Goal: Task Accomplishment & Management: Manage account settings

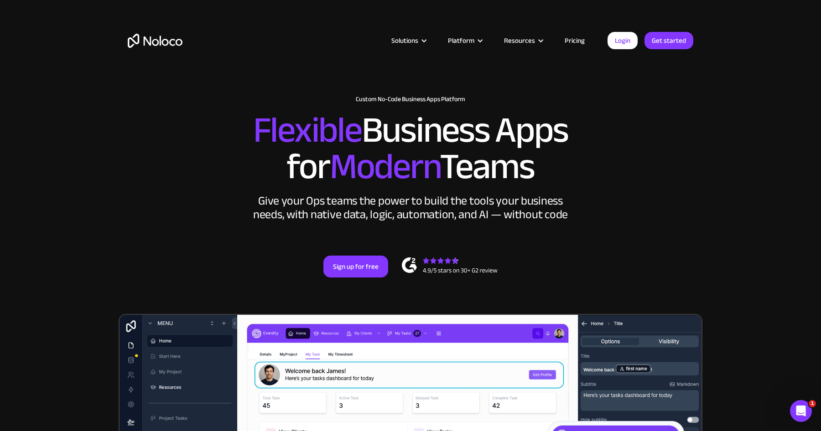
click at [575, 41] on link "Pricing" at bounding box center [574, 41] width 43 height 12
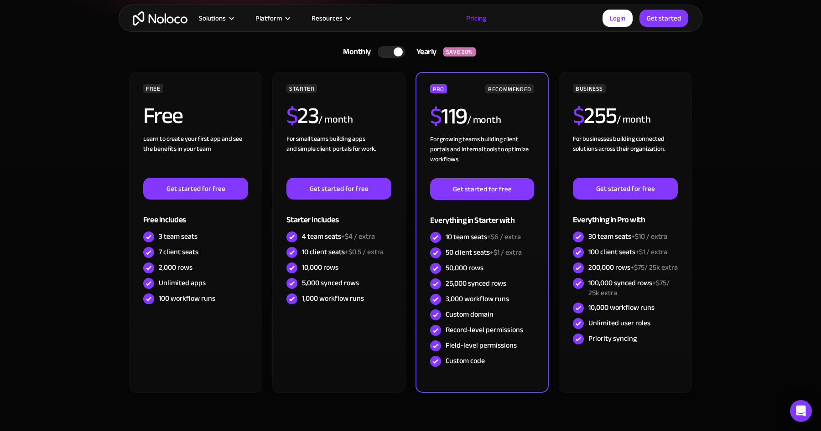
scroll to position [210, 0]
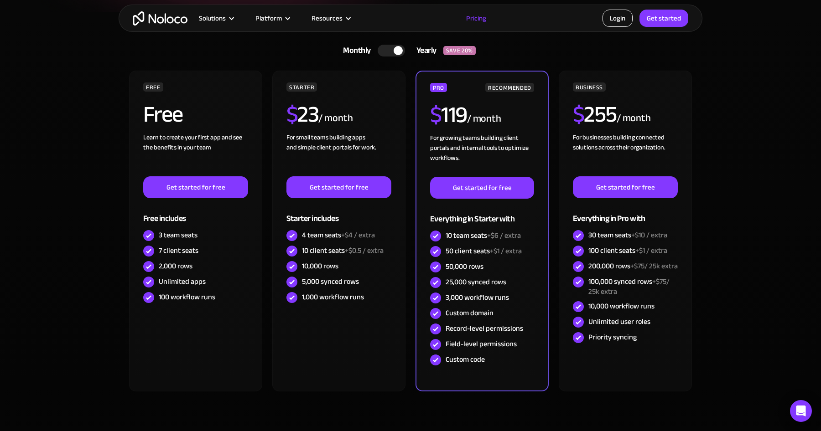
click at [623, 16] on link "Login" at bounding box center [617, 18] width 30 height 17
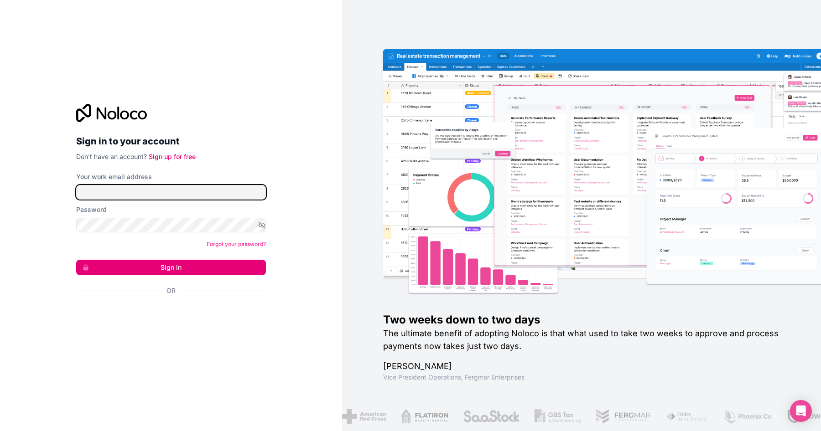
type input "jortijn@hellogekko.nl"
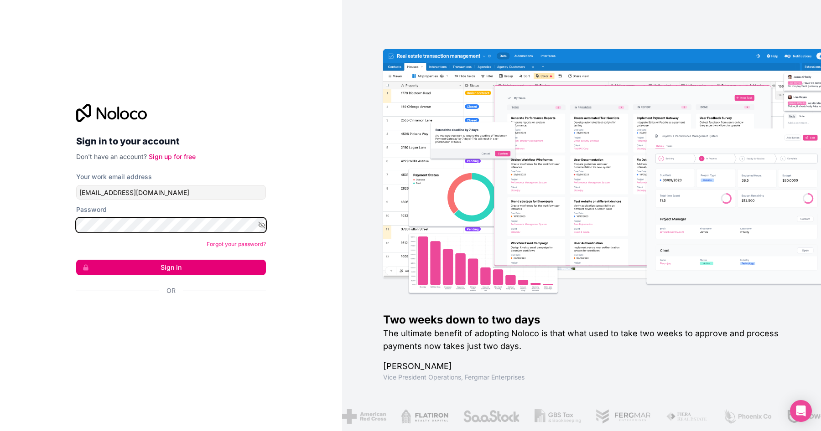
click at [76, 260] on button "Sign in" at bounding box center [171, 268] width 190 height 16
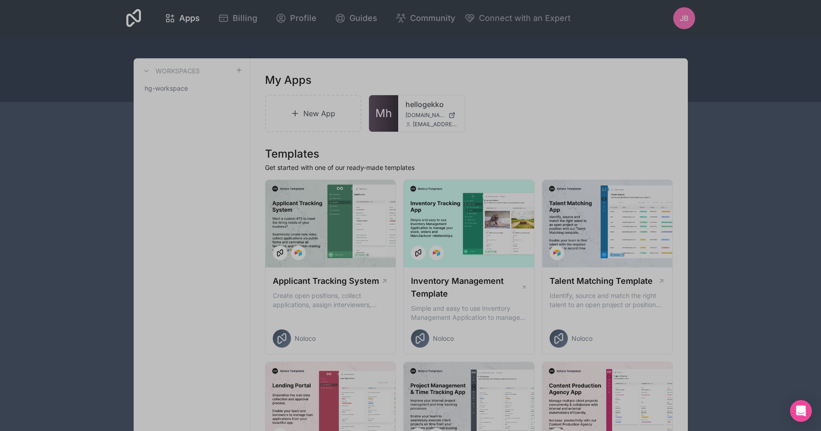
click at [389, 113] on img "entering modal" at bounding box center [410, 116] width 283 height 96
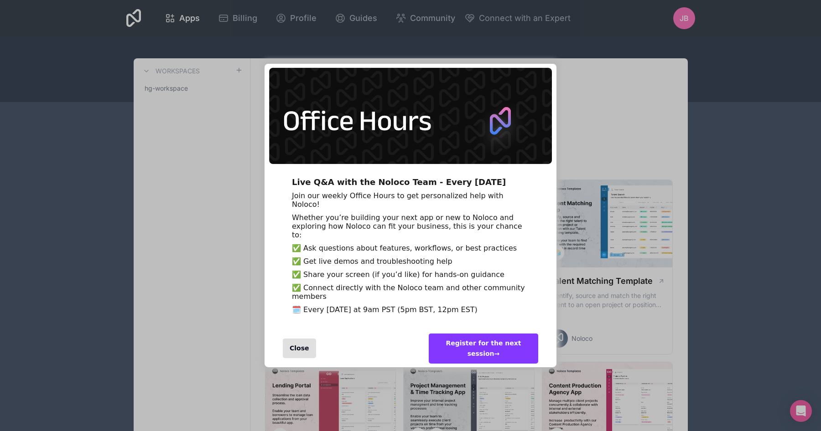
click at [295, 358] on div "Close" at bounding box center [299, 349] width 33 height 20
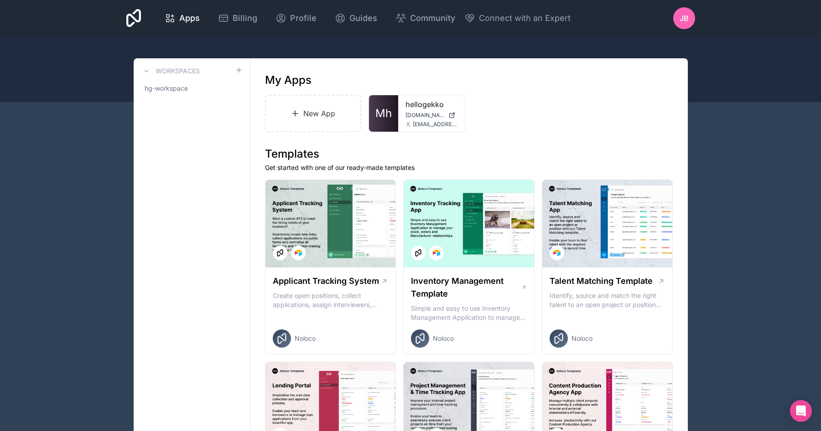
click at [389, 110] on span "Mh" at bounding box center [383, 113] width 16 height 15
